Goal: Transaction & Acquisition: Purchase product/service

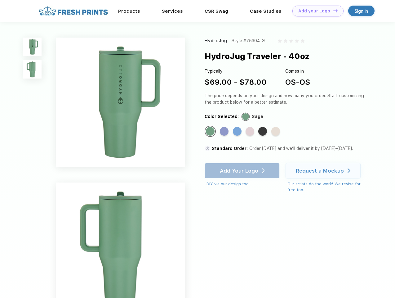
click at [316, 11] on link "Add your Logo Design Tool" at bounding box center [318, 11] width 51 height 11
click at [0, 0] on div "Design Tool" at bounding box center [0, 0] width 0 height 0
click at [333, 11] on link "Add your Logo Design Tool" at bounding box center [318, 11] width 51 height 11
click at [33, 47] on img at bounding box center [32, 47] width 18 height 18
click at [33, 70] on img at bounding box center [32, 69] width 18 height 18
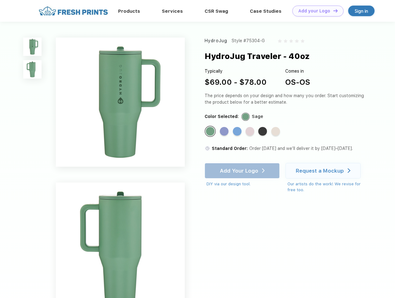
click at [211, 132] on div "Standard Color" at bounding box center [210, 131] width 9 height 9
click at [225, 132] on div "Standard Color" at bounding box center [224, 131] width 9 height 9
click at [238, 132] on div "Standard Color" at bounding box center [237, 131] width 9 height 9
click at [251, 132] on div "Standard Color" at bounding box center [250, 131] width 9 height 9
click at [264, 132] on div "Standard Color" at bounding box center [263, 131] width 9 height 9
